Goal: Transaction & Acquisition: Download file/media

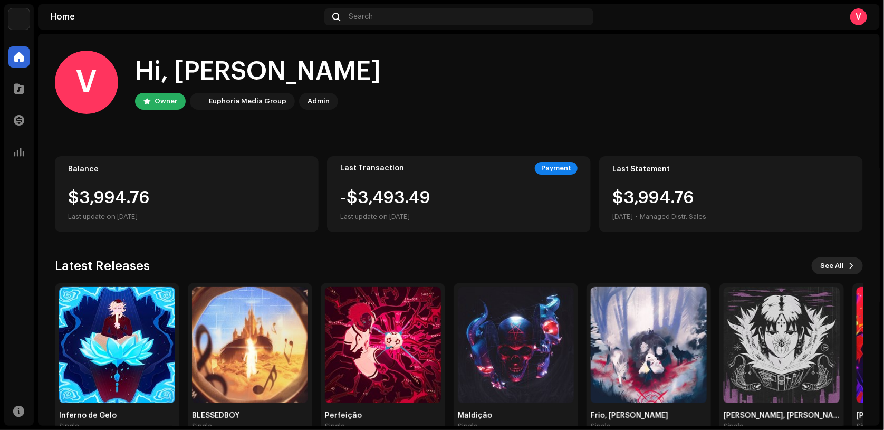
click at [837, 263] on span "See All" at bounding box center [832, 265] width 24 height 21
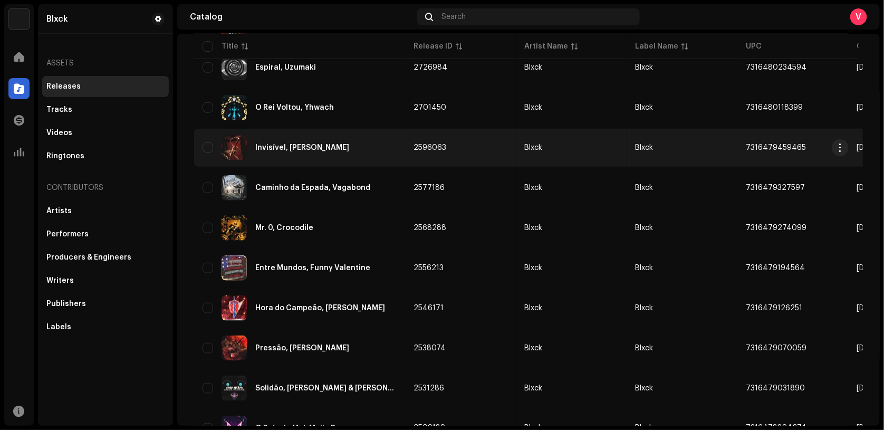
scroll to position [725, 0]
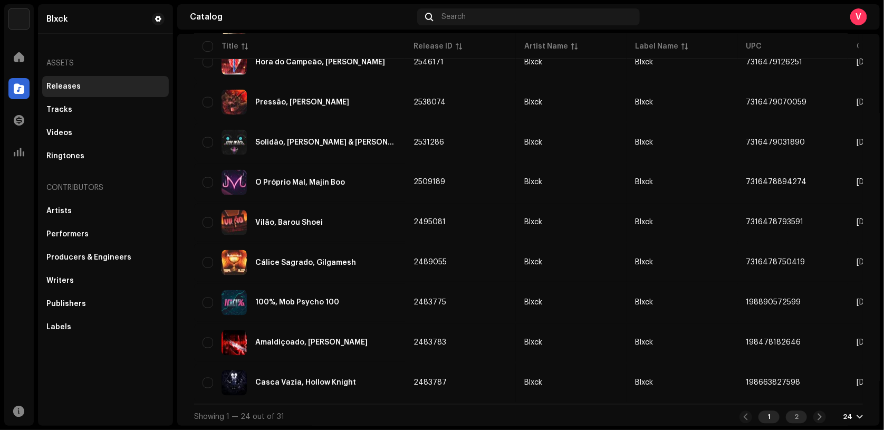
click at [789, 412] on div "2" at bounding box center [796, 417] width 21 height 13
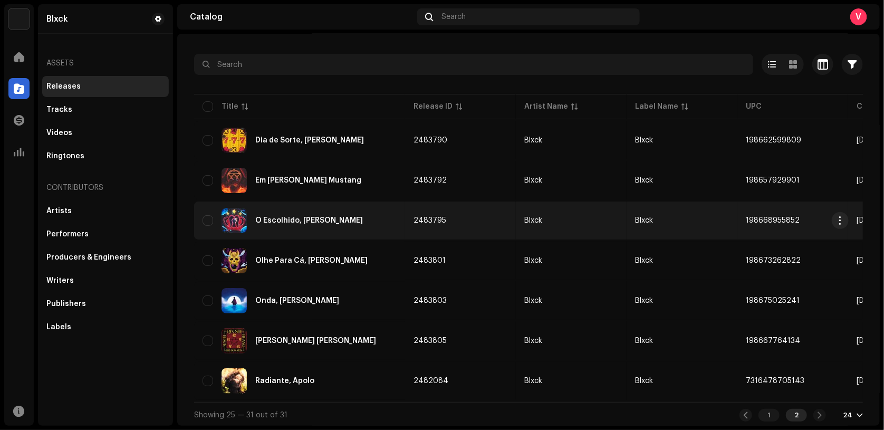
scroll to position [46, 0]
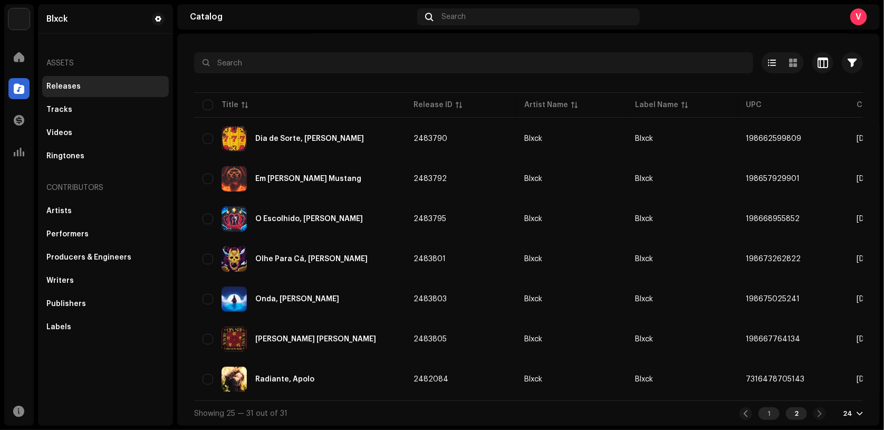
click at [770, 414] on div "1" at bounding box center [768, 413] width 21 height 13
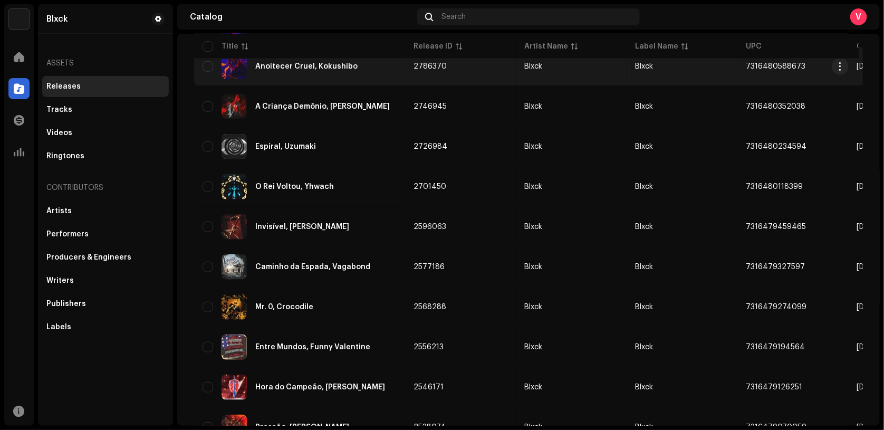
scroll to position [474, 0]
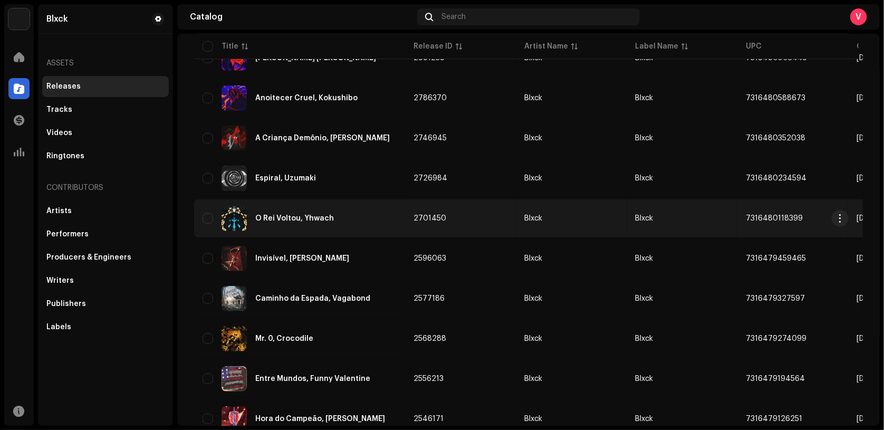
click at [292, 218] on div "O Rei Voltou, Yhwach" at bounding box center [294, 218] width 79 height 7
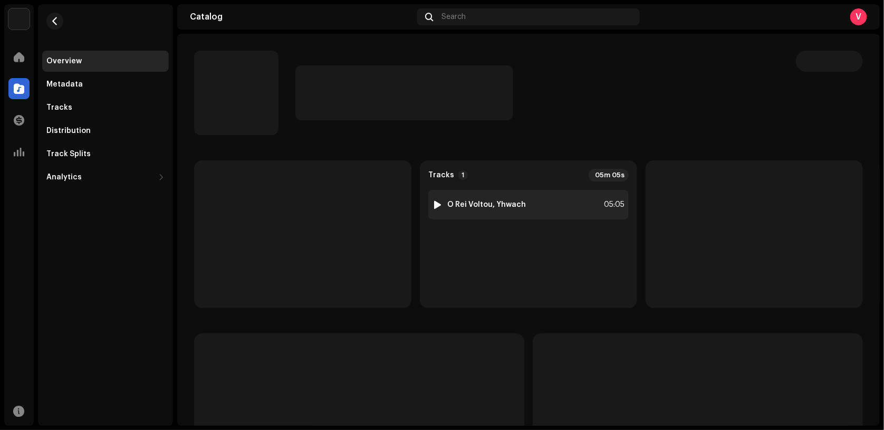
click at [511, 200] on strong "O Rei Voltou, Yhwach" at bounding box center [486, 204] width 79 height 8
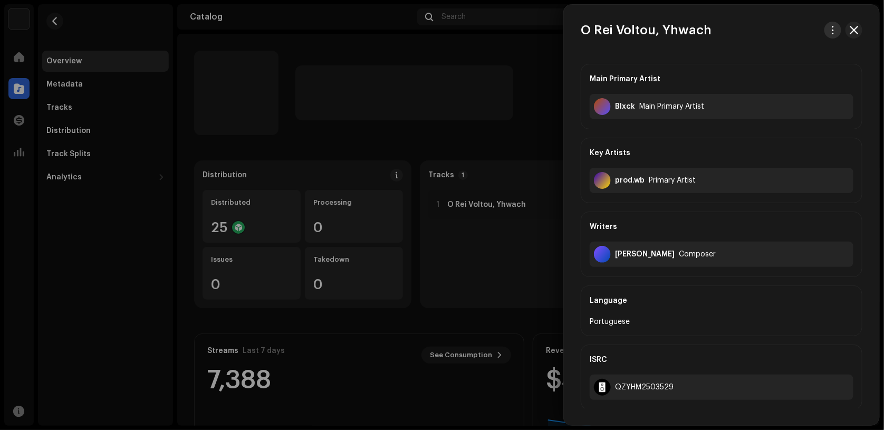
click at [829, 33] on span "button" at bounding box center [833, 30] width 8 height 8
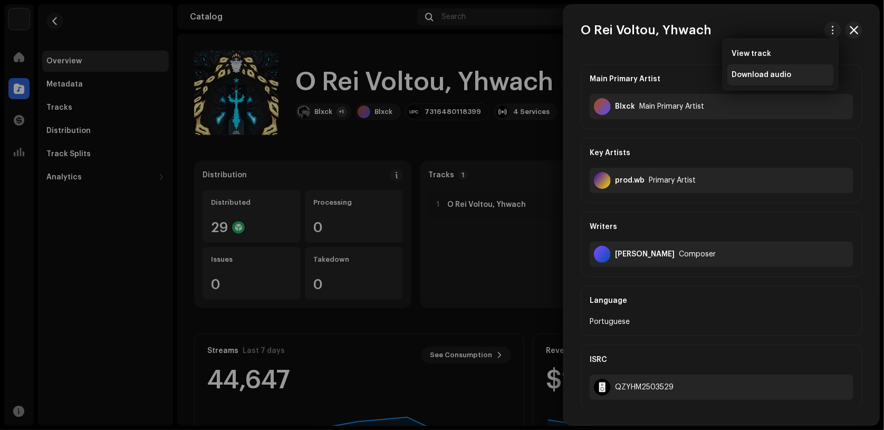
click at [766, 71] on span "Download audio" at bounding box center [761, 75] width 60 height 8
